Goal: Task Accomplishment & Management: Complete application form

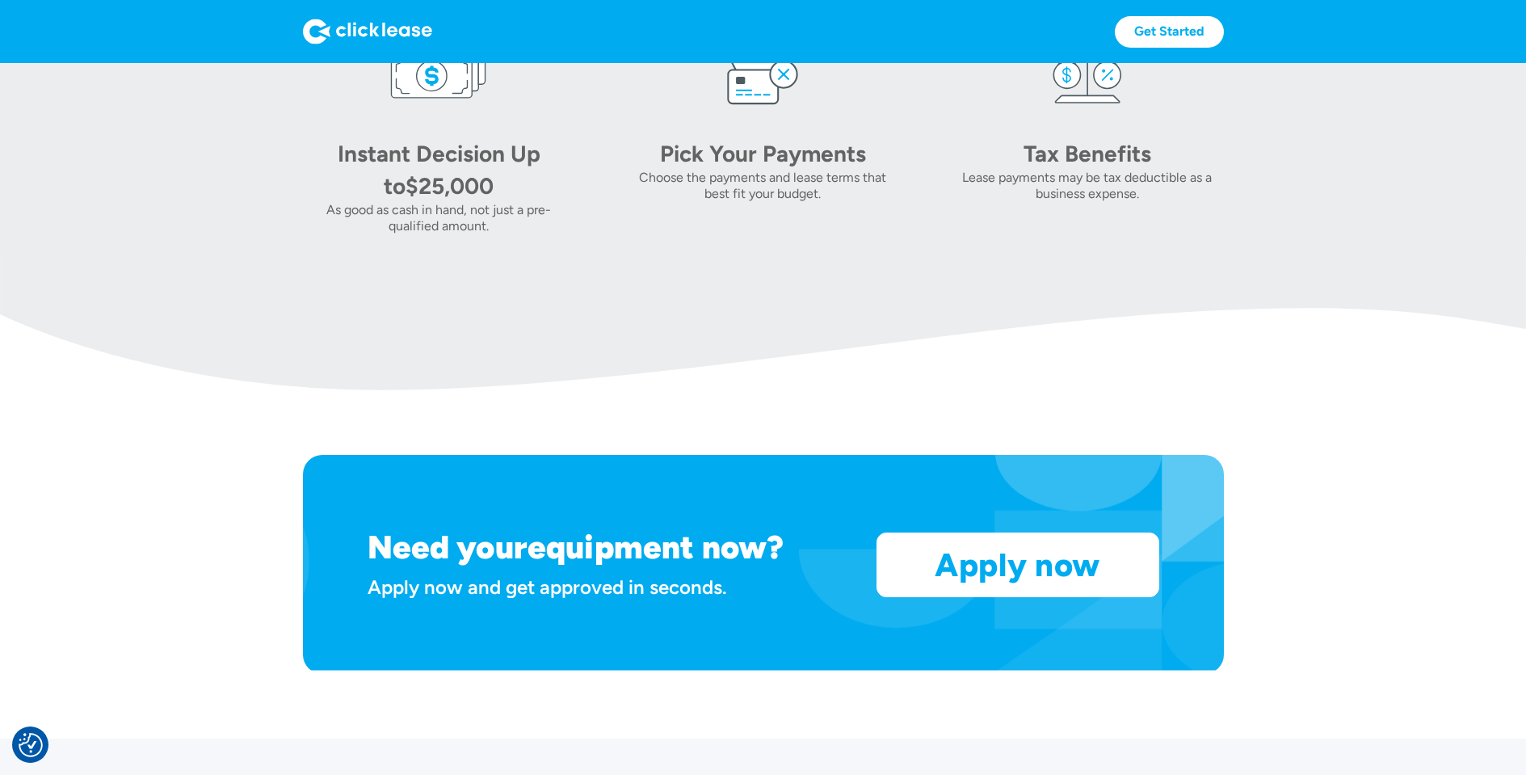
scroll to position [23, 0]
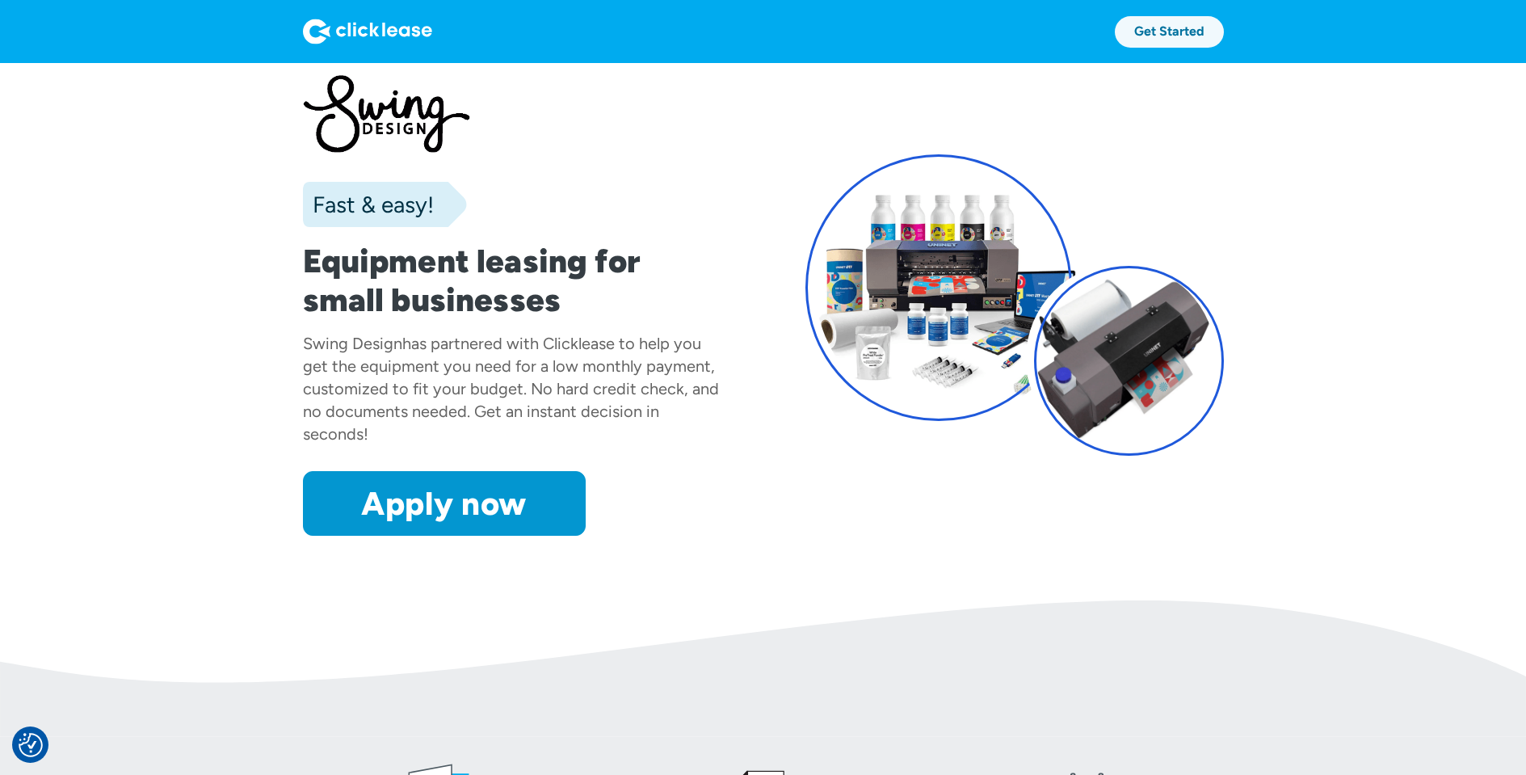
click at [1152, 36] on link "Get Started" at bounding box center [1169, 32] width 109 height 32
